Goal: Task Accomplishment & Management: Use online tool/utility

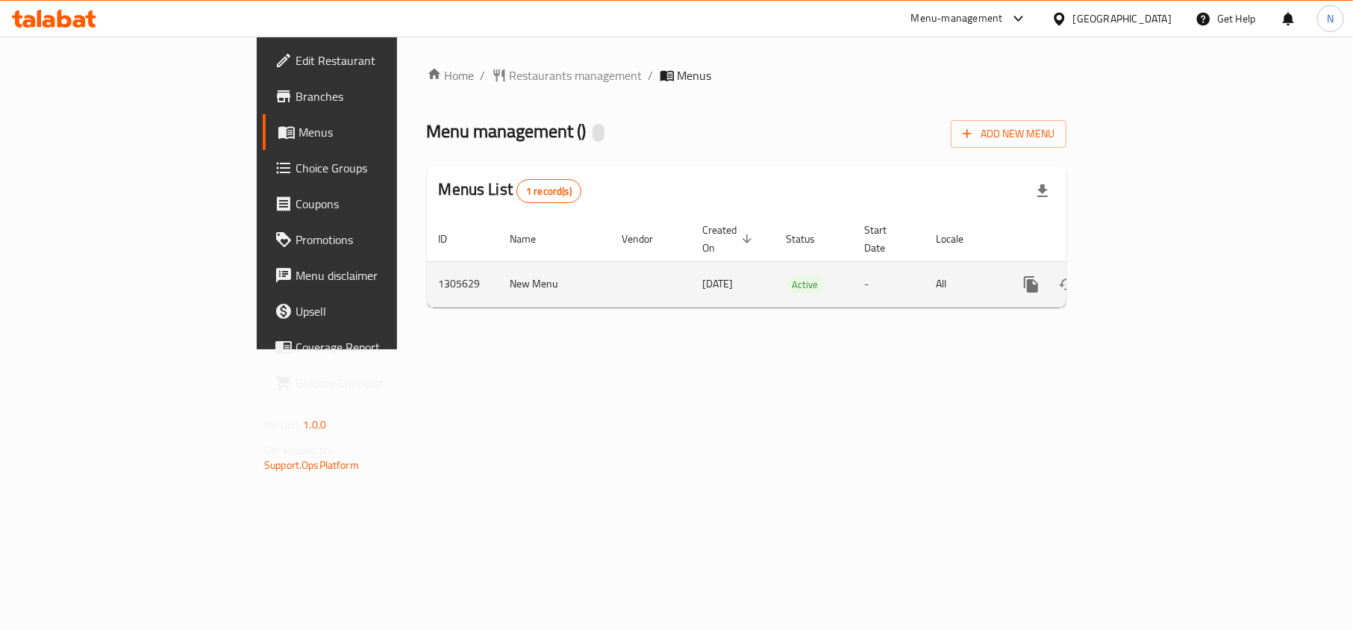
click at [1147, 275] on icon "enhanced table" at bounding box center [1138, 284] width 18 height 18
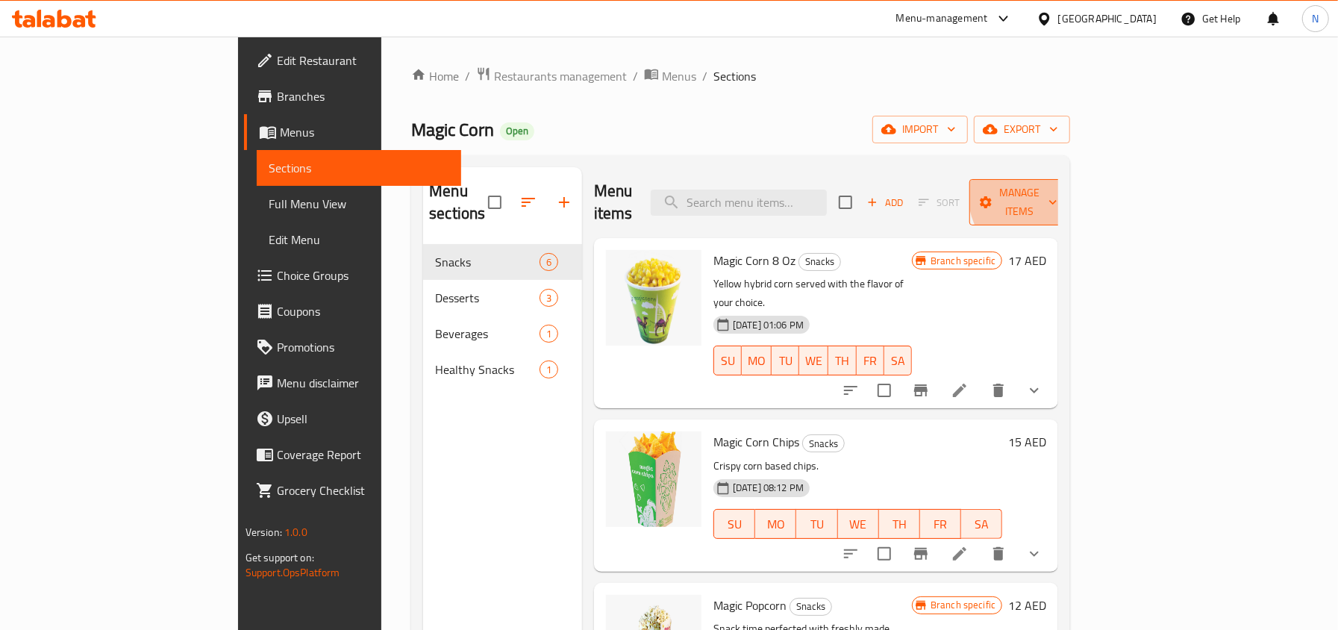
click at [1057, 189] on span "Manage items" at bounding box center [1019, 202] width 76 height 37
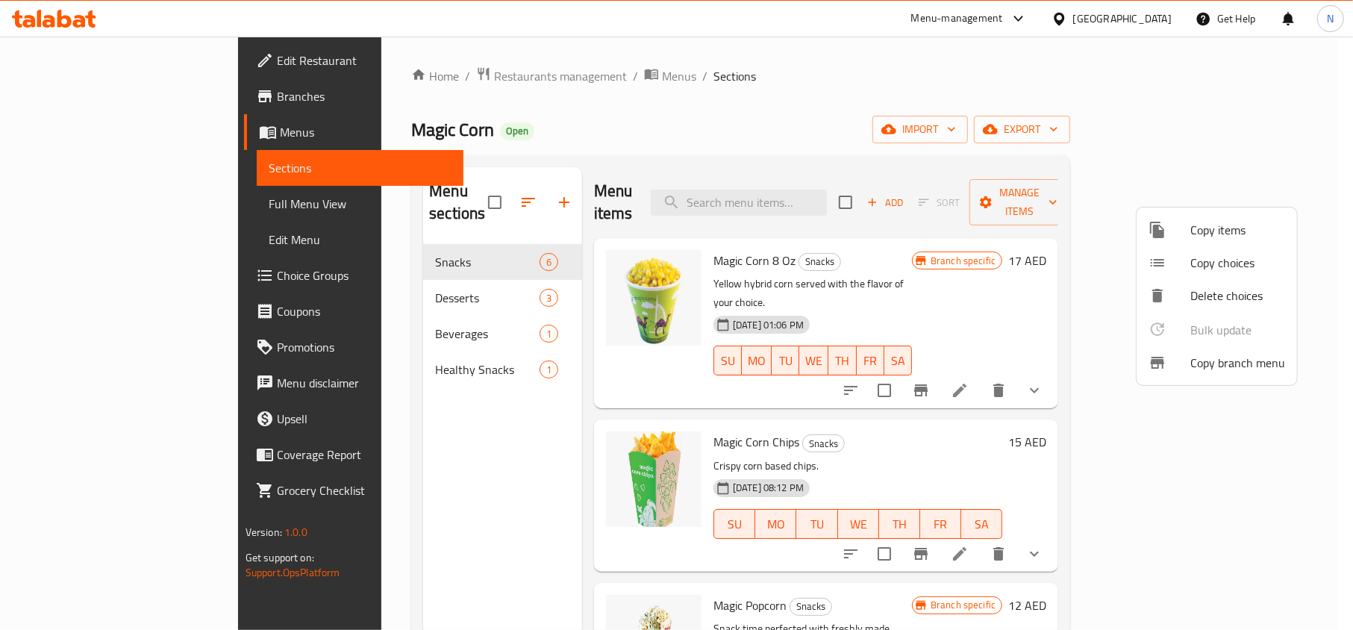
click at [1233, 364] on span "Copy branch menu" at bounding box center [1237, 363] width 95 height 18
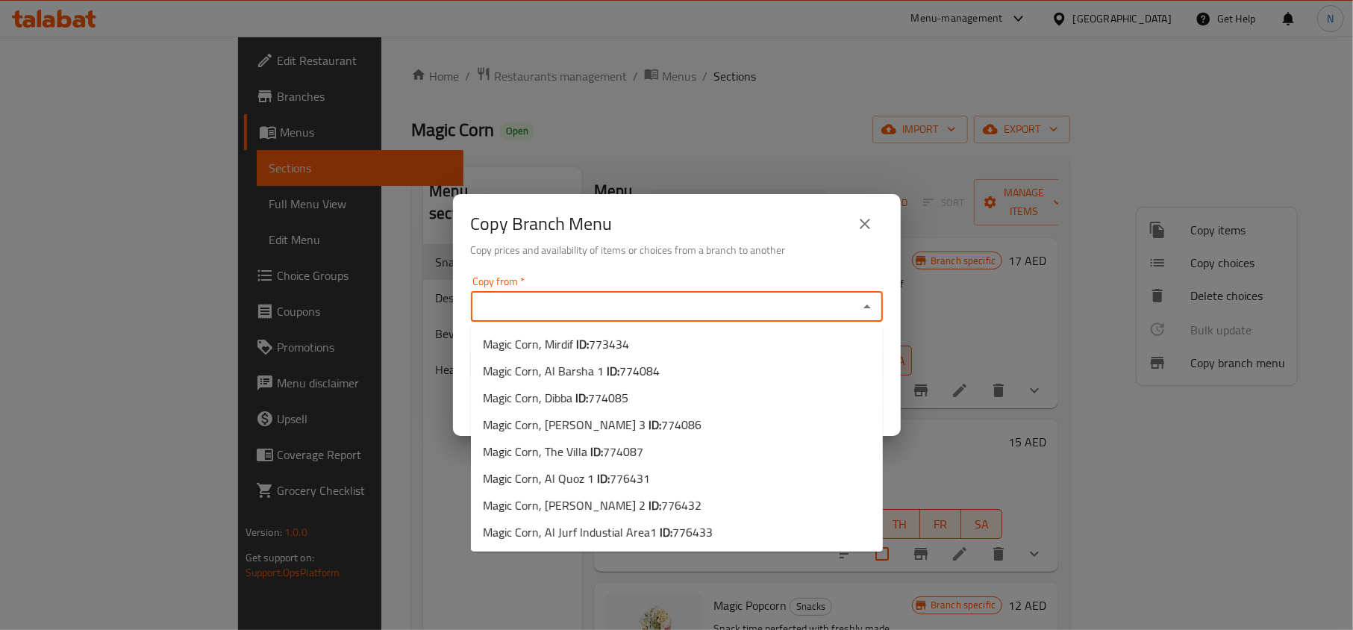
click at [768, 299] on input "Copy from   *" at bounding box center [664, 306] width 378 height 21
click at [707, 342] on li "Magic Corn, Mirdif ID: 773434" at bounding box center [677, 343] width 412 height 27
type input "Magic Corn, Mirdif"
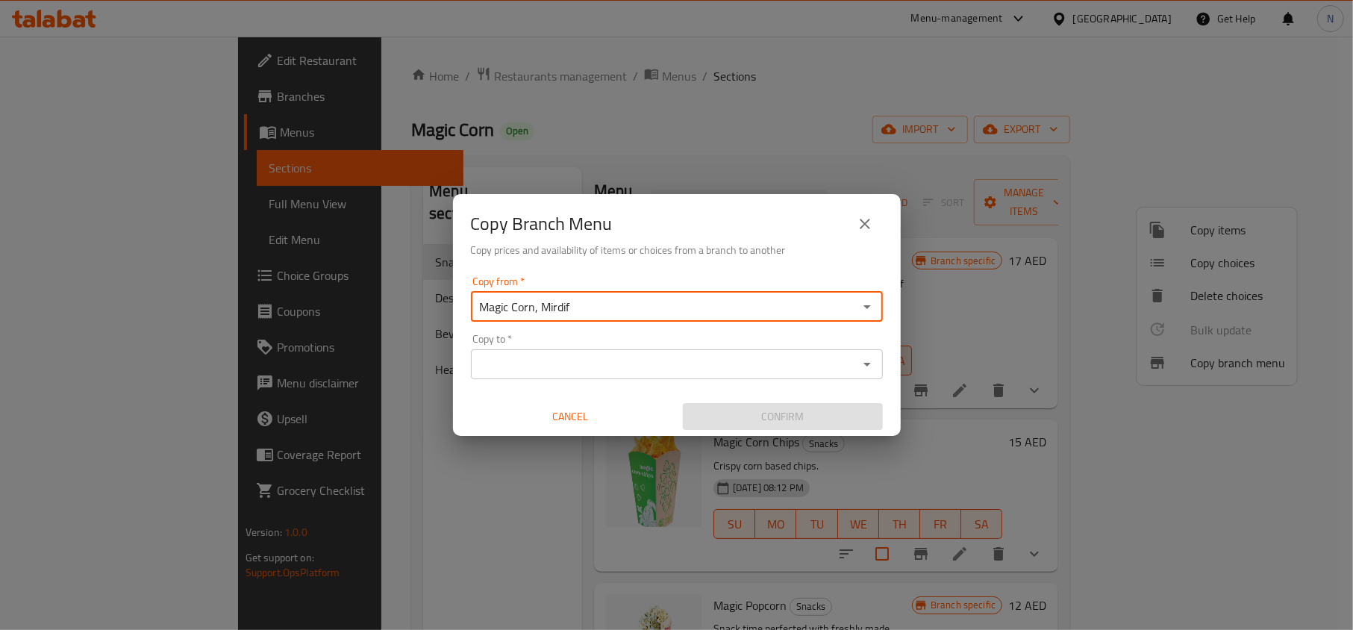
click at [695, 360] on input "Copy to   *" at bounding box center [664, 364] width 378 height 21
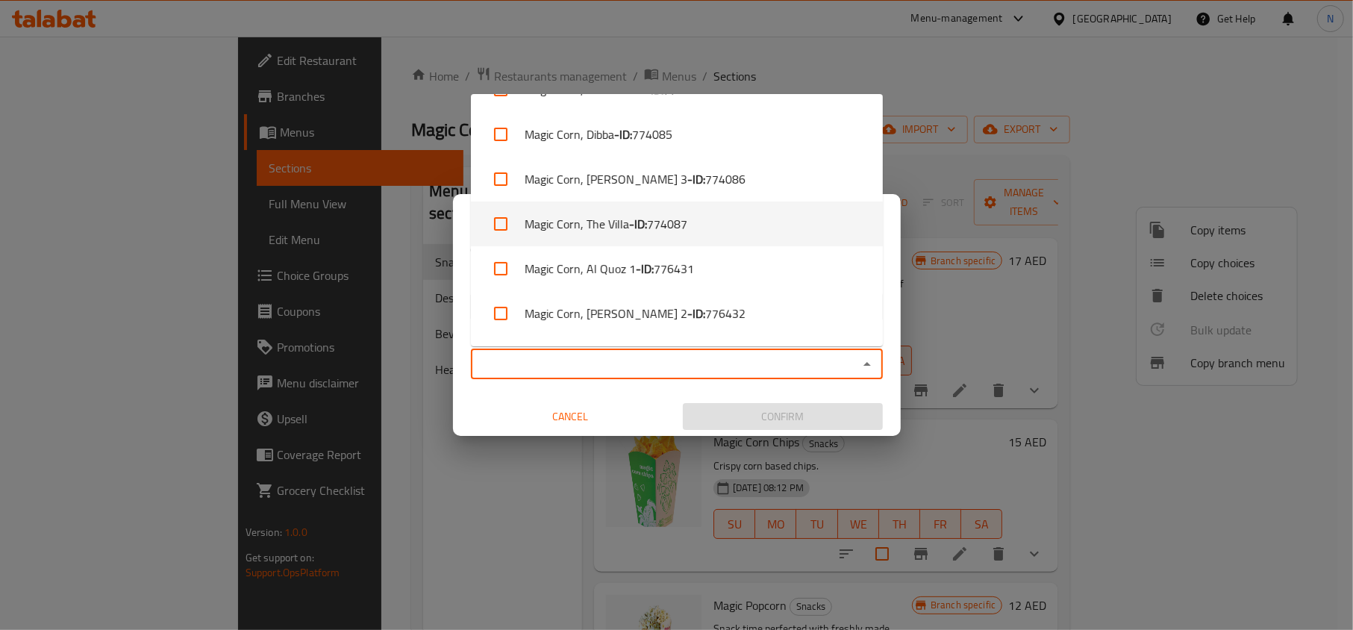
scroll to position [118, 0]
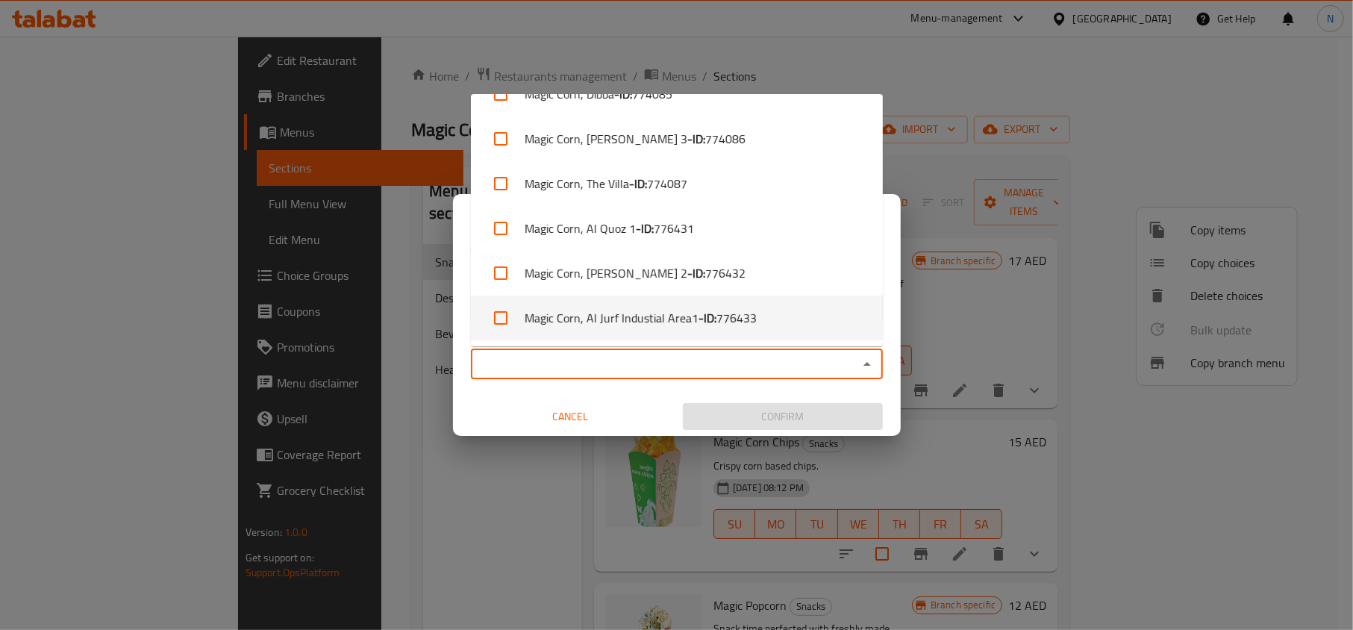
click at [789, 320] on li "Magic Corn, Al Jurf Industial Area1 - ID: 776433" at bounding box center [677, 317] width 412 height 45
checkbox input "true"
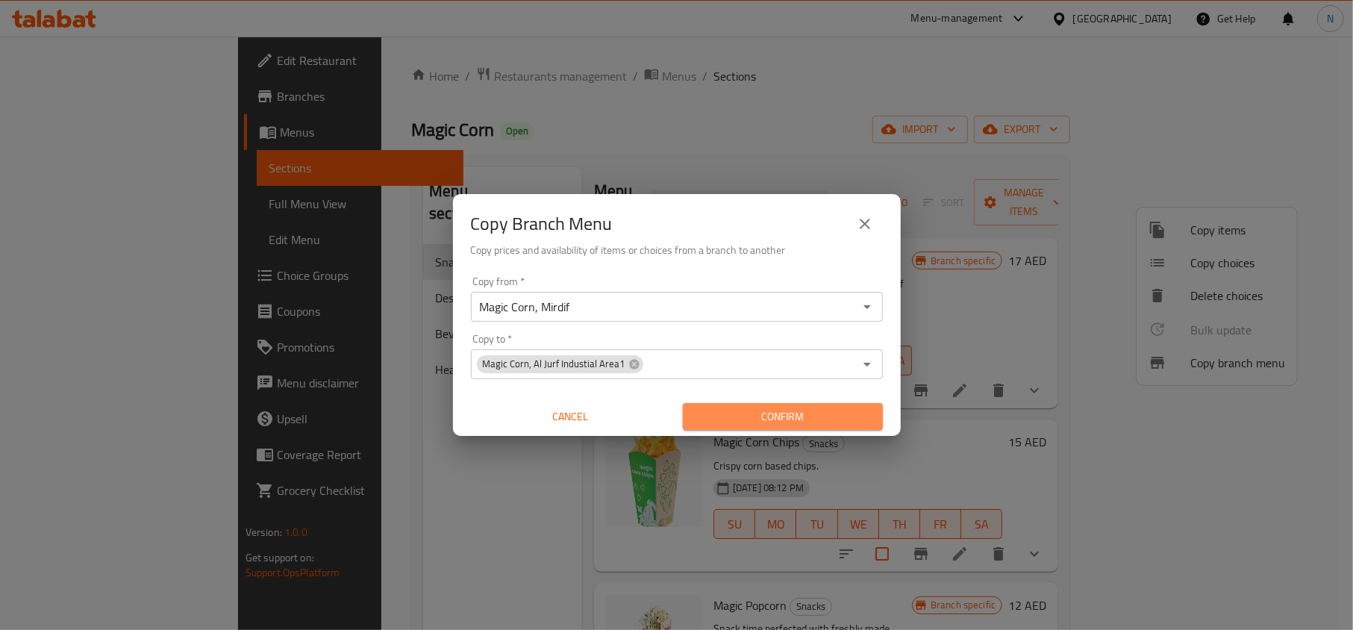
click at [737, 415] on span "Confirm" at bounding box center [783, 416] width 176 height 19
